Goal: Task Accomplishment & Management: Manage account settings

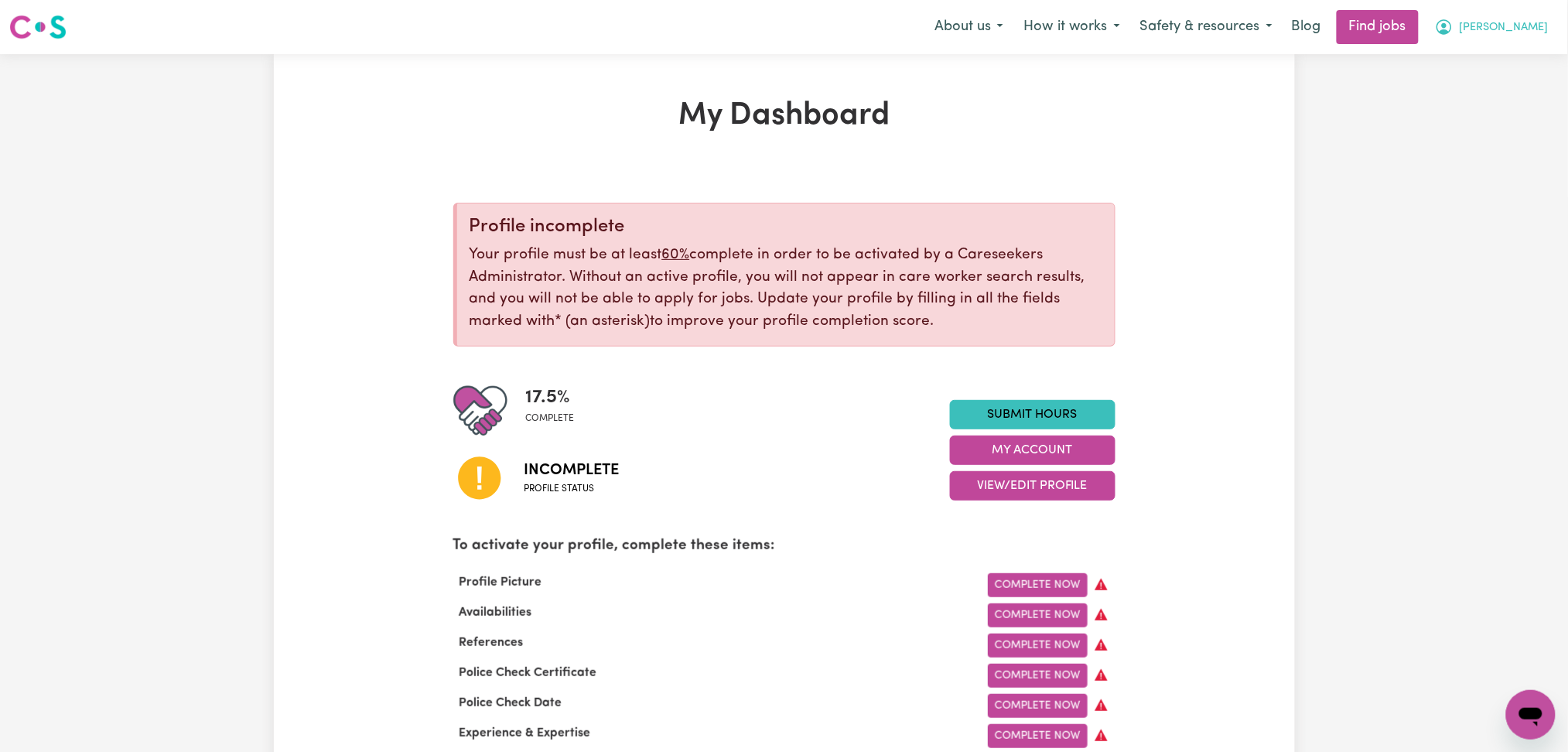
click at [1553, 34] on button "[PERSON_NAME]" at bounding box center [1491, 27] width 133 height 33
click at [1494, 115] on link "Logout" at bounding box center [1496, 118] width 123 height 29
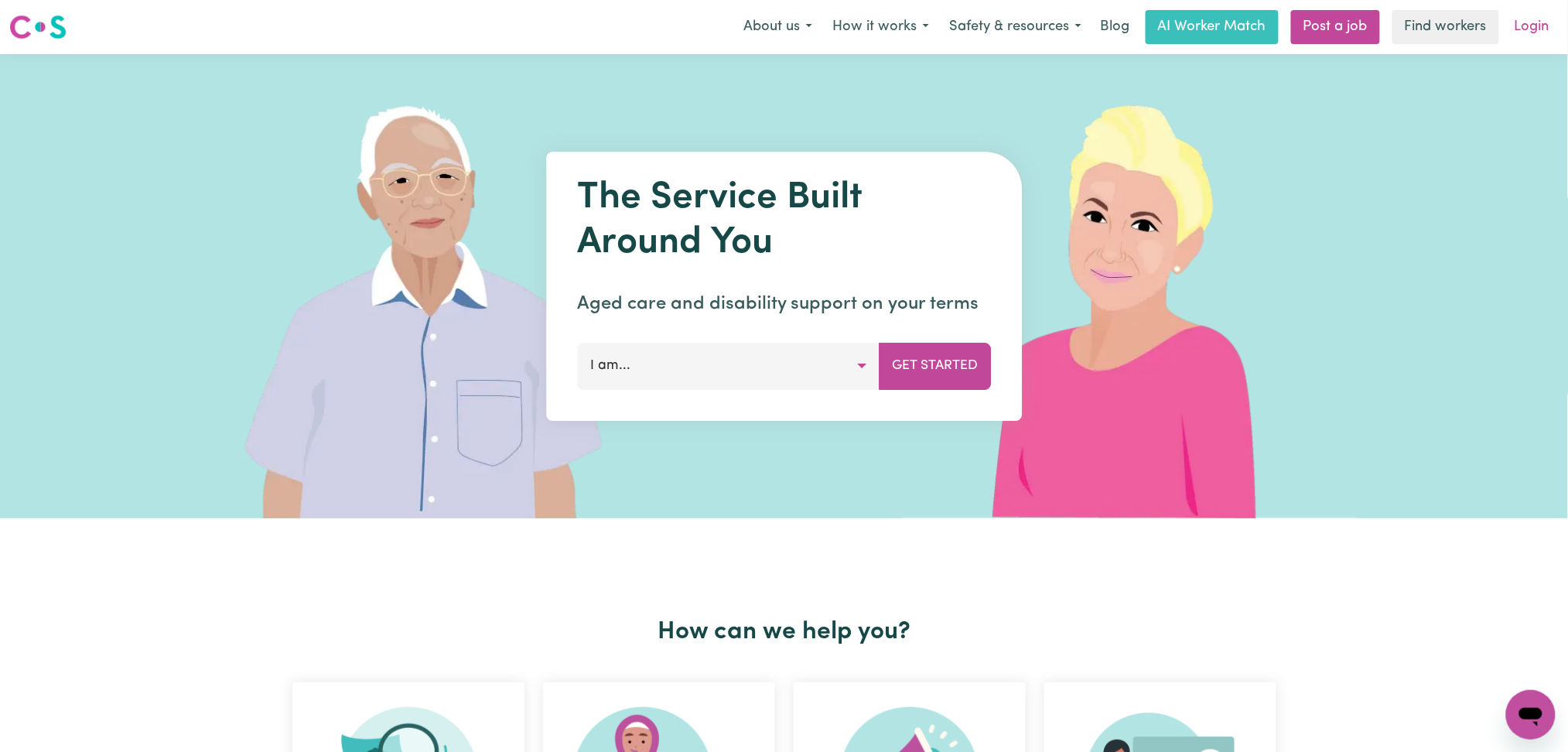
click at [1539, 29] on link "Login" at bounding box center [1532, 26] width 54 height 34
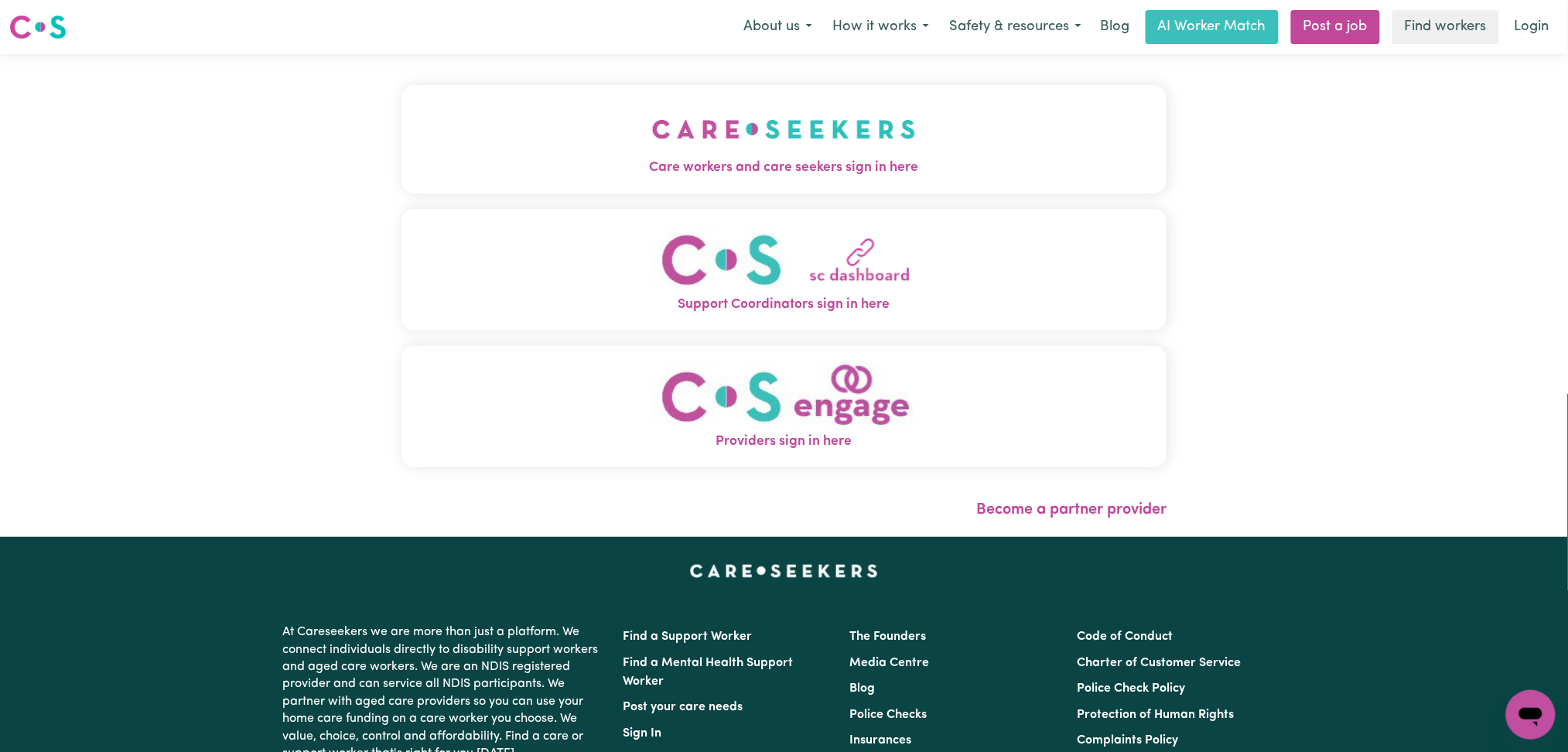
click at [652, 145] on img "Care workers and care seekers sign in here" at bounding box center [784, 129] width 264 height 57
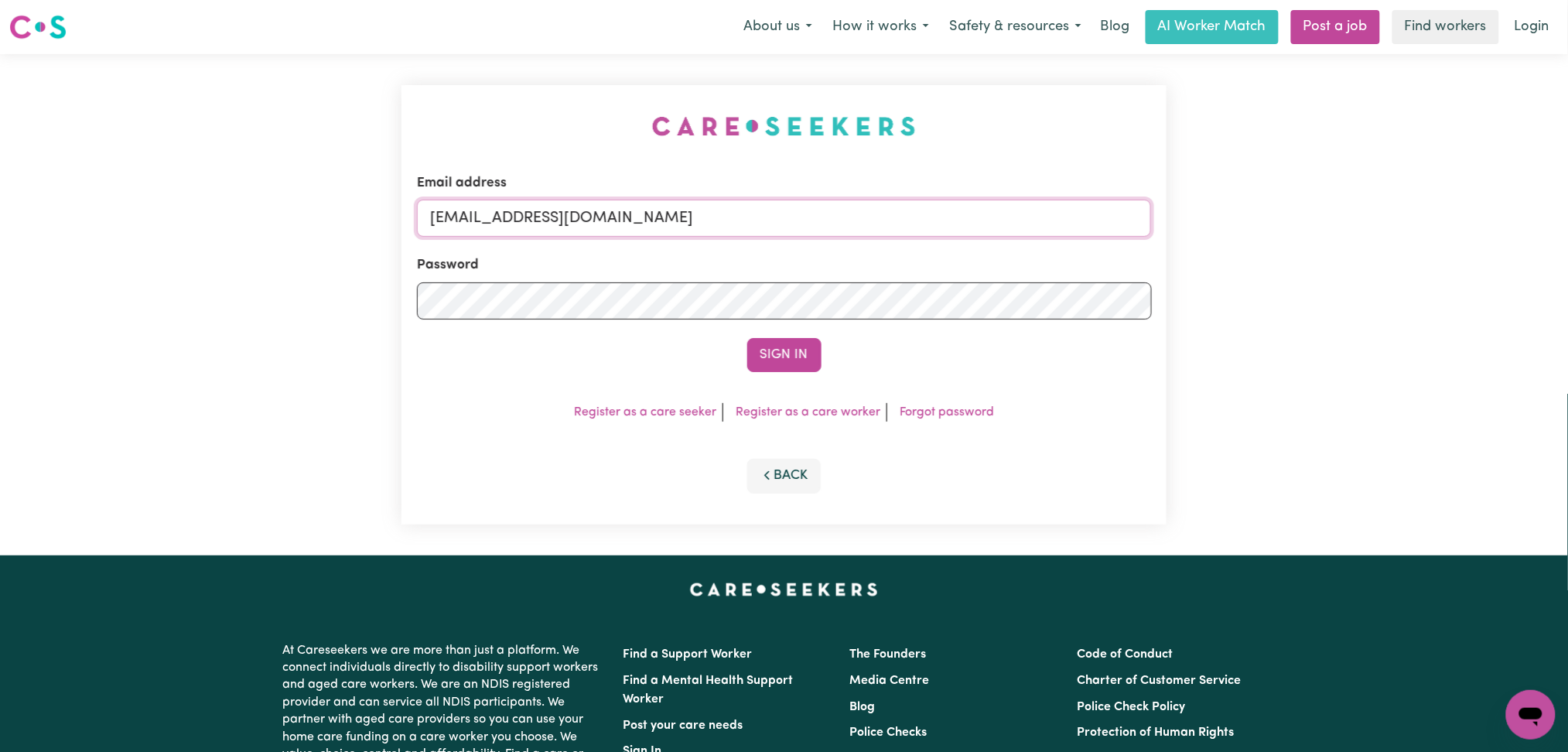
click at [764, 234] on input "[EMAIL_ADDRESS][DOMAIN_NAME]" at bounding box center [784, 218] width 735 height 37
drag, startPoint x: 509, startPoint y: 218, endPoint x: 976, endPoint y: 218, distance: 467.0
click at [976, 218] on input "Superuser~[EMAIL_ADDRESS][DOMAIN_NAME]" at bounding box center [784, 218] width 735 height 37
type input "Superuser~[EMAIL_ADDRESS][PERSON_NAME][DOMAIN_NAME]"
click at [796, 351] on button "Sign In" at bounding box center [784, 354] width 74 height 34
